Goal: Task Accomplishment & Management: Use online tool/utility

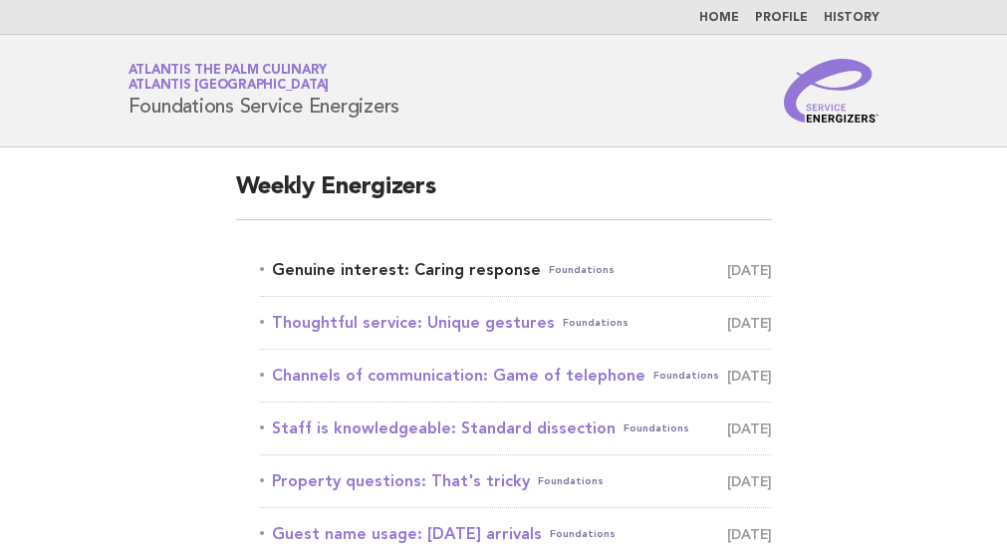
click at [394, 265] on link "Genuine interest: Caring response Foundations [DATE]" at bounding box center [516, 270] width 512 height 28
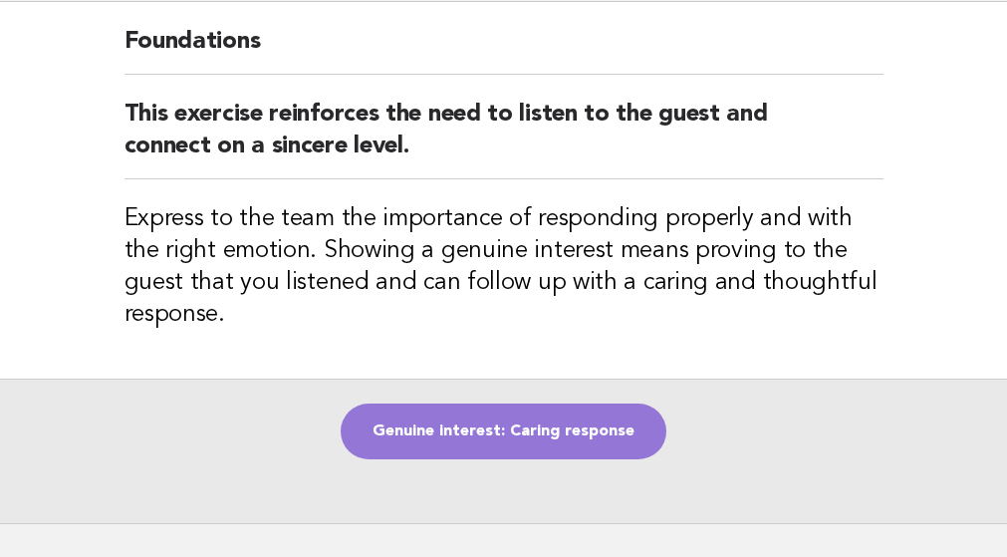
scroll to position [199, 0]
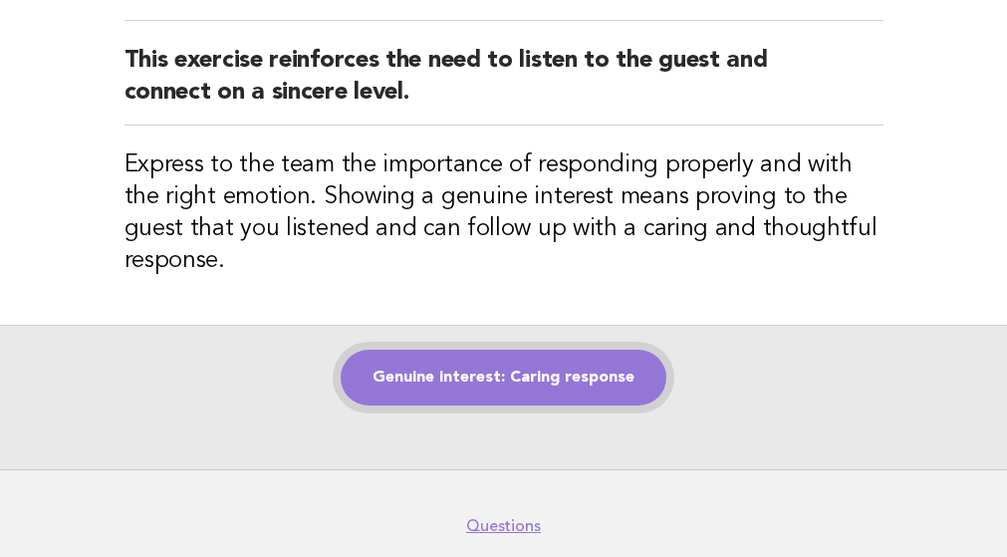
click at [540, 384] on link "Genuine interest: Caring response" at bounding box center [504, 378] width 326 height 56
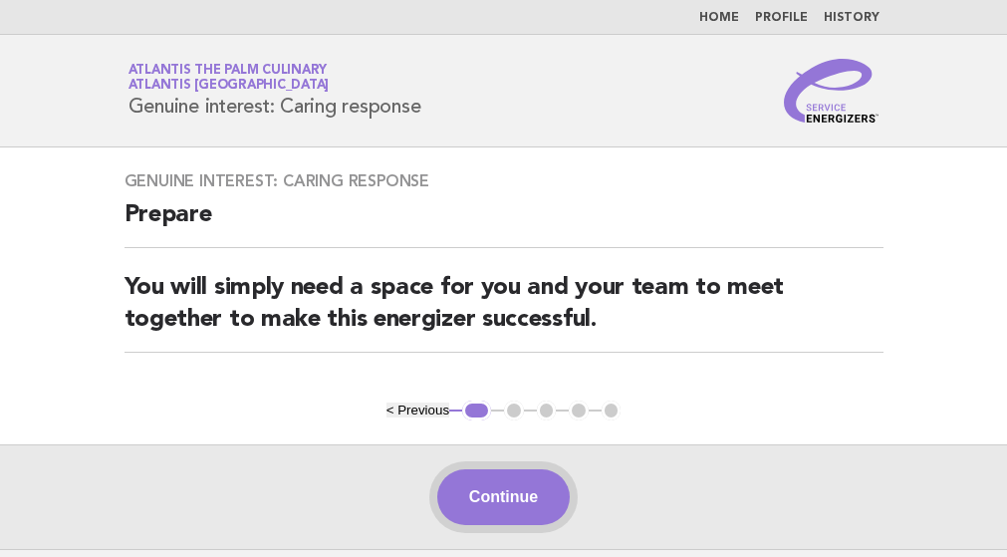
click at [497, 487] on button "Continue" at bounding box center [503, 497] width 132 height 56
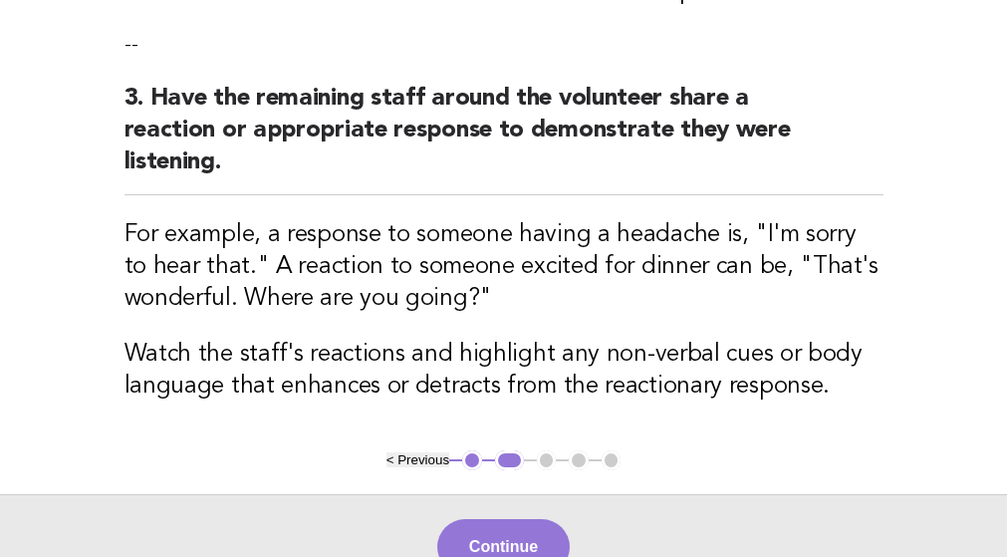
scroll to position [797, 0]
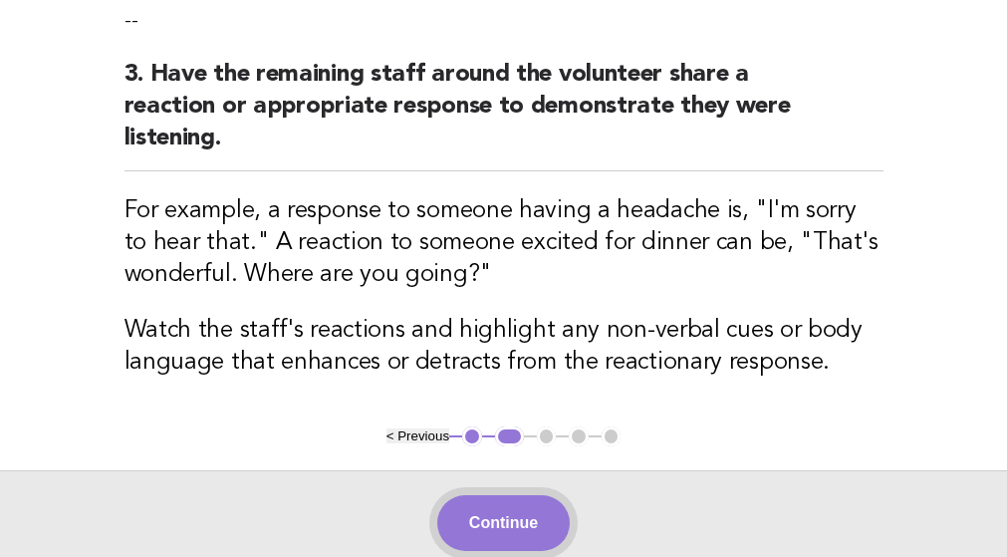
click at [510, 538] on button "Continue" at bounding box center [503, 523] width 132 height 56
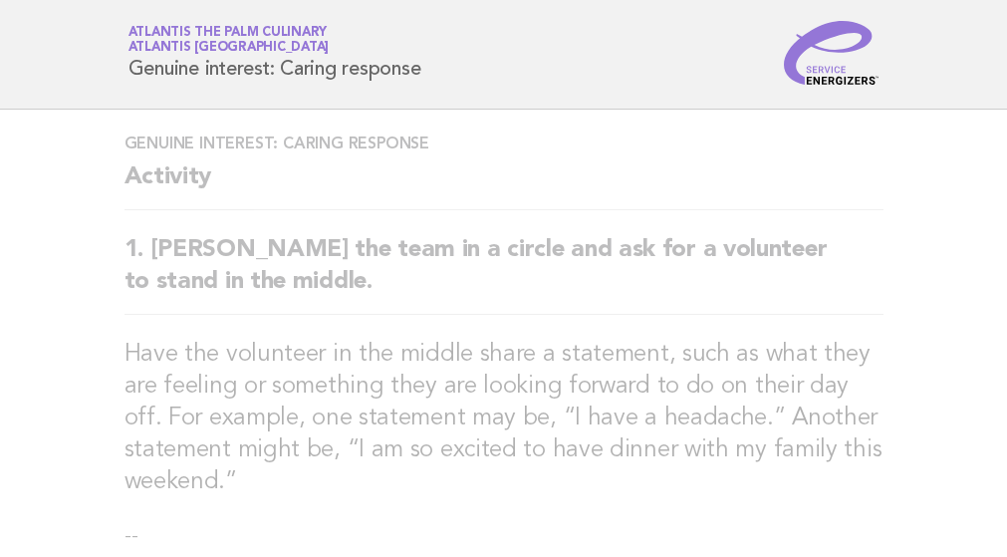
scroll to position [0, 0]
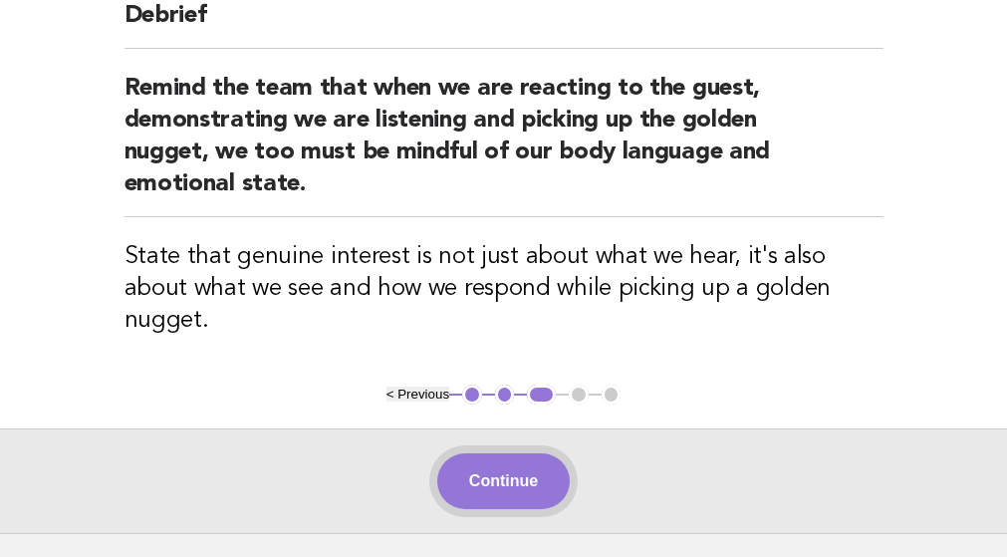
click at [537, 453] on button "Continue" at bounding box center [503, 481] width 132 height 56
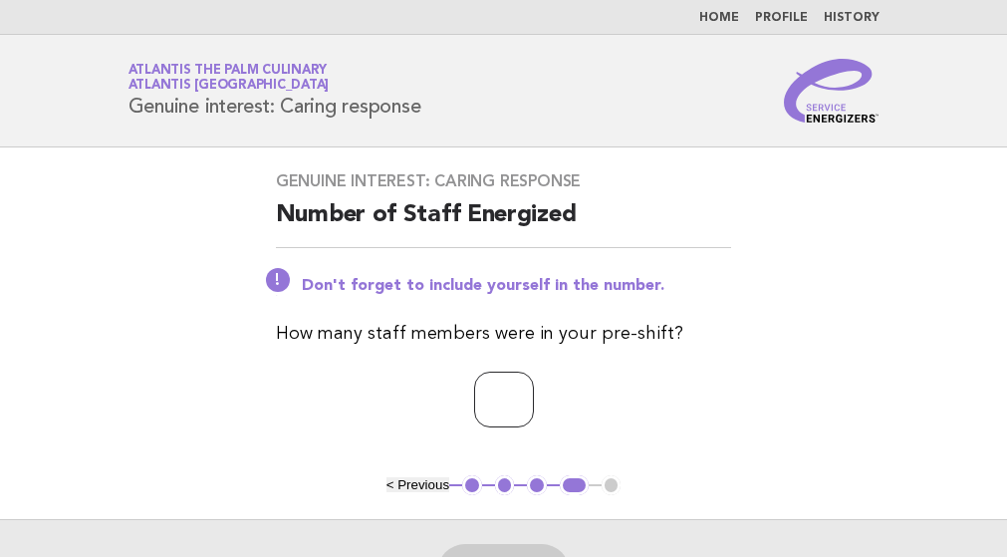
click at [505, 388] on input "number" at bounding box center [504, 400] width 60 height 56
type input "*"
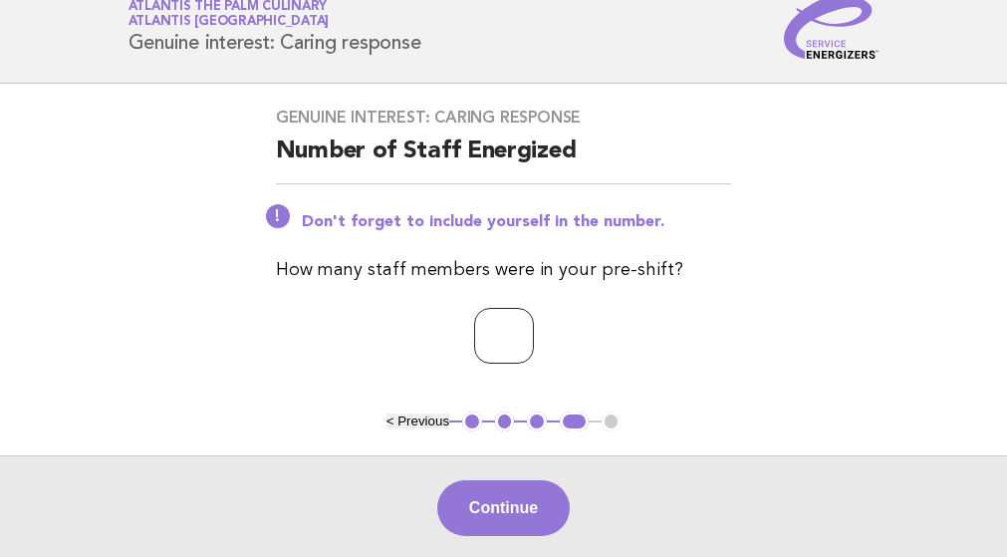
scroll to position [100, 0]
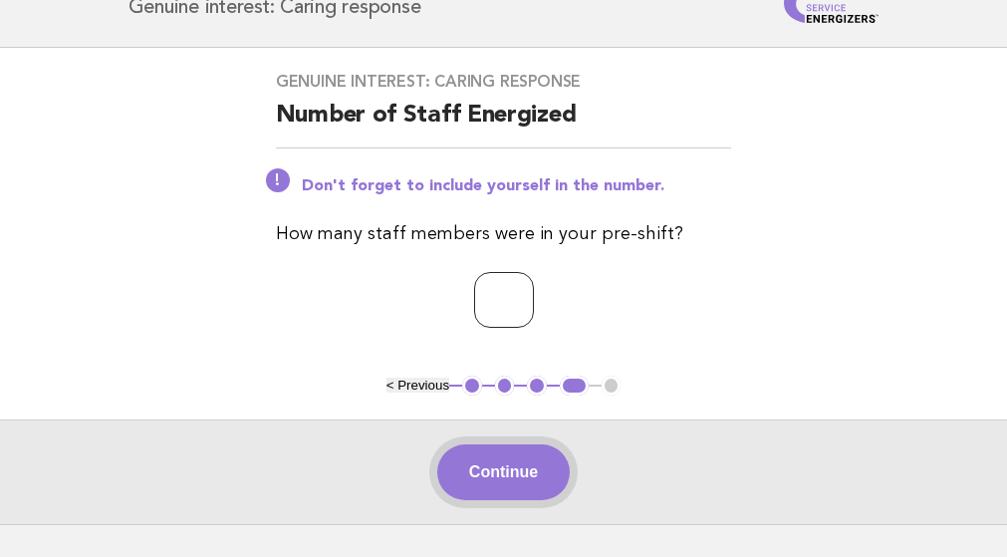
type input "*"
click at [534, 455] on button "Continue" at bounding box center [503, 472] width 132 height 56
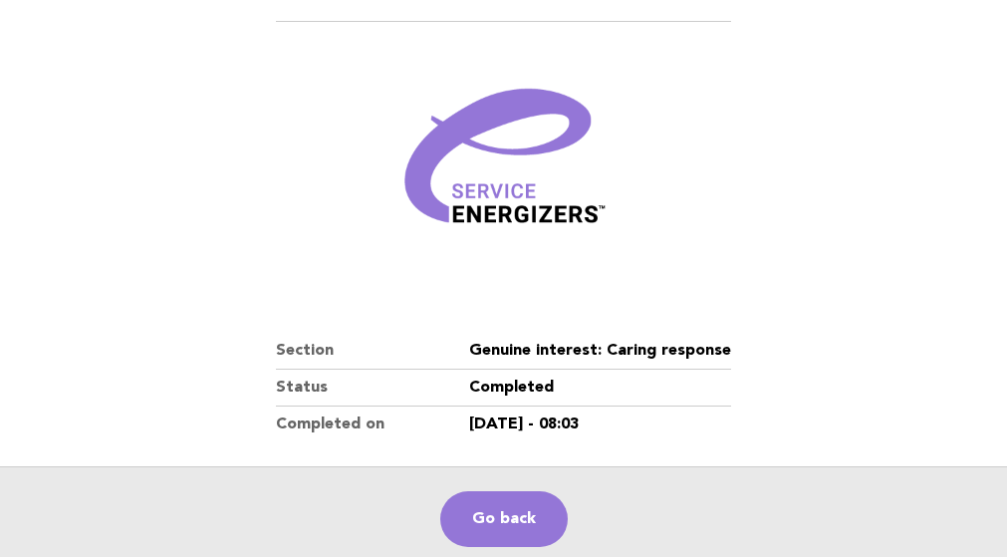
scroll to position [199, 0]
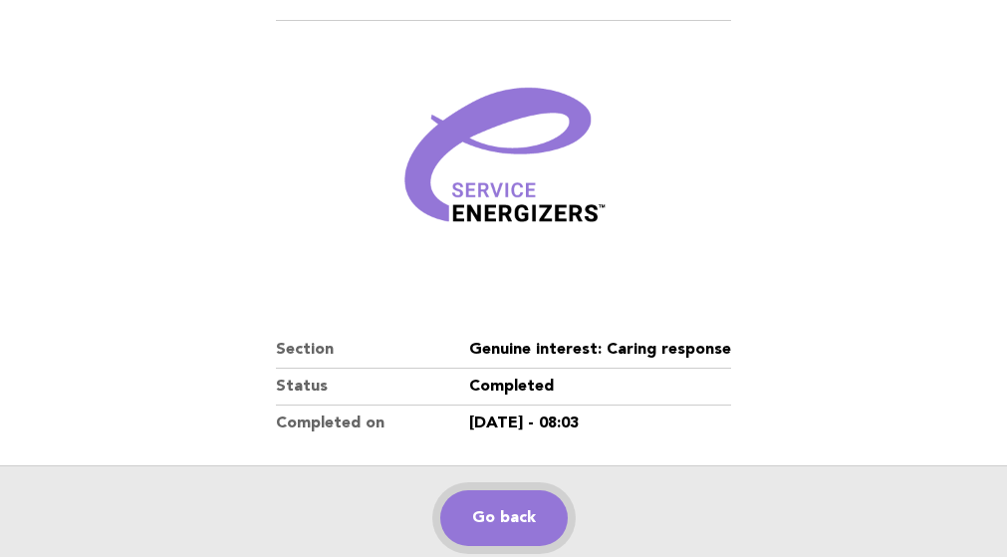
click at [488, 522] on link "Go back" at bounding box center [503, 518] width 127 height 56
